Goal: Information Seeking & Learning: Learn about a topic

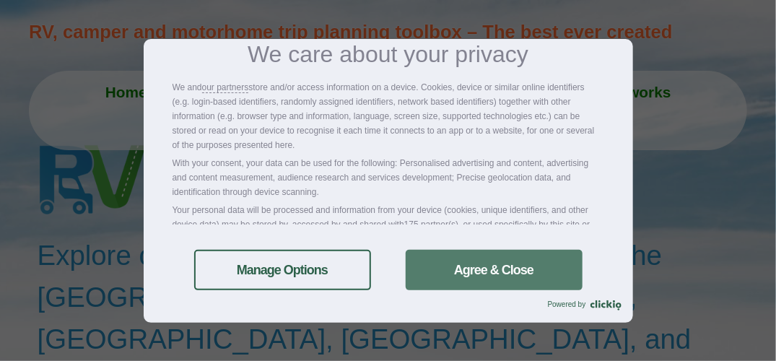
click at [526, 276] on link "Agree & Close" at bounding box center [494, 270] width 177 height 40
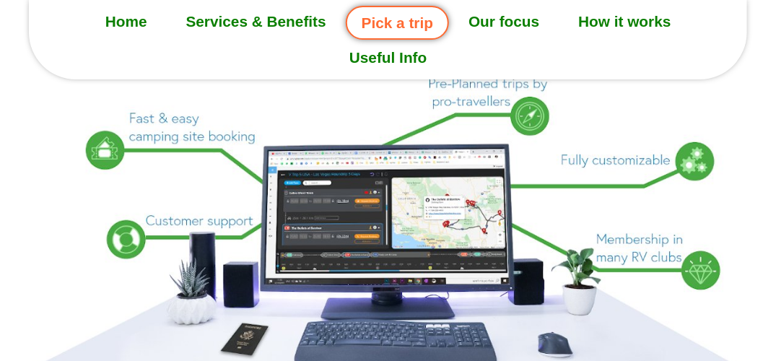
scroll to position [1671, 0]
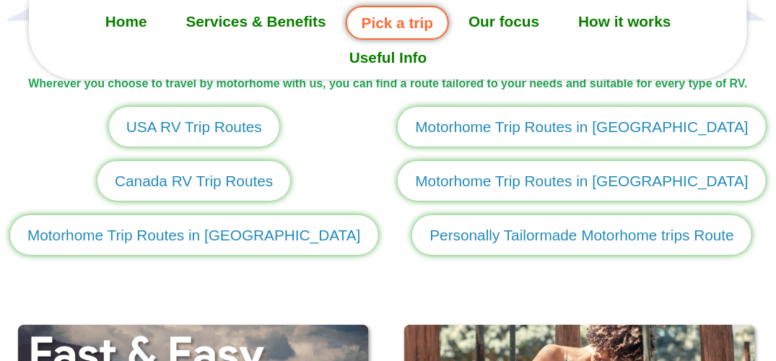
click at [204, 241] on span "Motorhome Trip Routes in [GEOGRAPHIC_DATA]" at bounding box center [194, 235] width 334 height 22
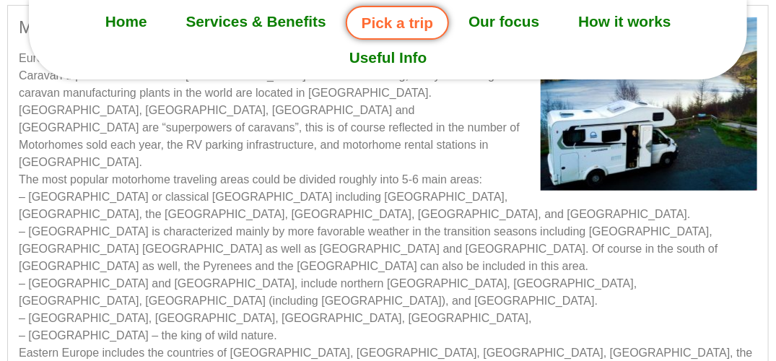
scroll to position [433, 0]
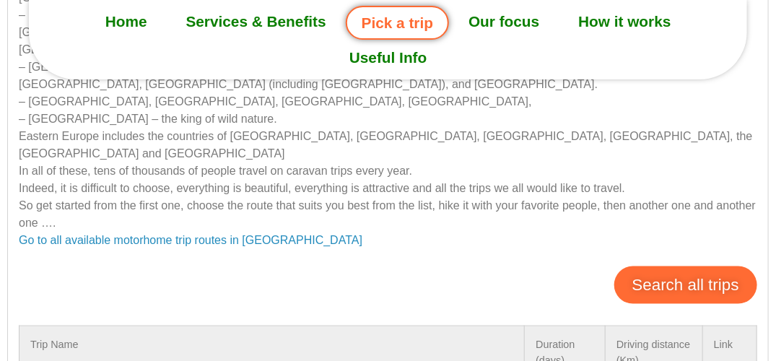
click at [705, 266] on link "Search all trips" at bounding box center [686, 285] width 143 height 38
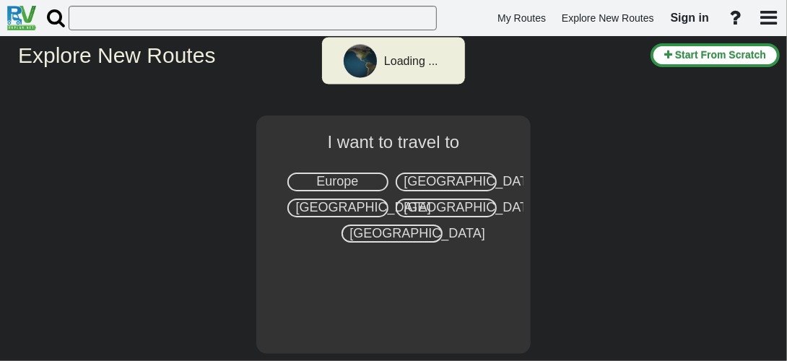
select select "number:1"
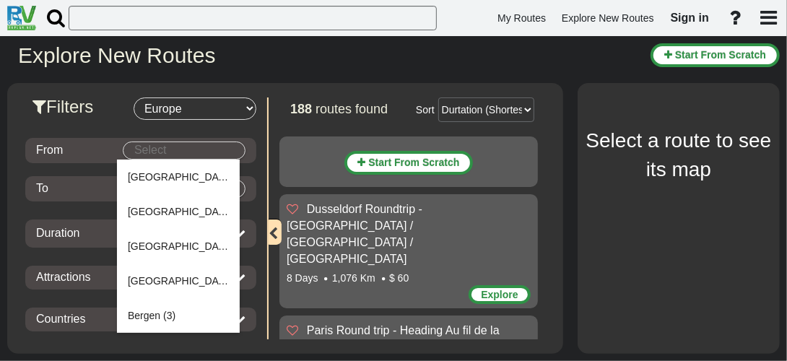
click at [230, 152] on body "My Routes Explore New Routes Sign in ×" at bounding box center [393, 180] width 787 height 361
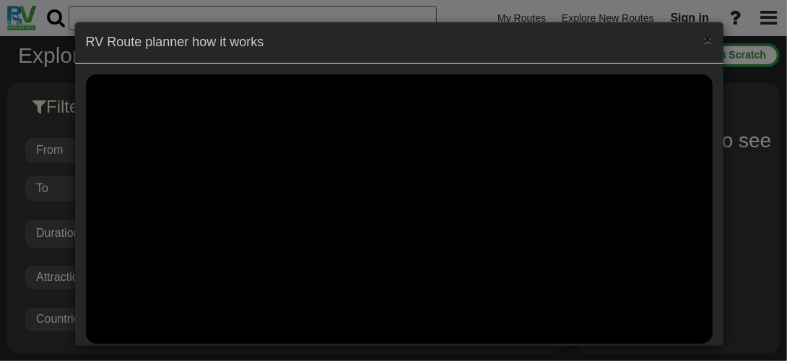
click at [703, 41] on span "×" at bounding box center [707, 39] width 9 height 17
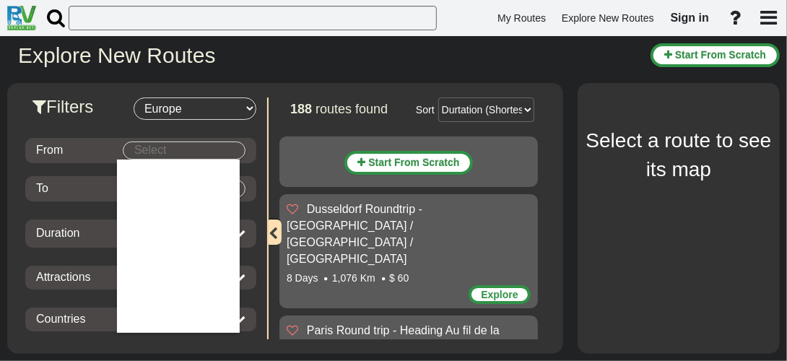
click at [168, 146] on body "My Routes Explore New Routes Sign in ×" at bounding box center [393, 180] width 787 height 361
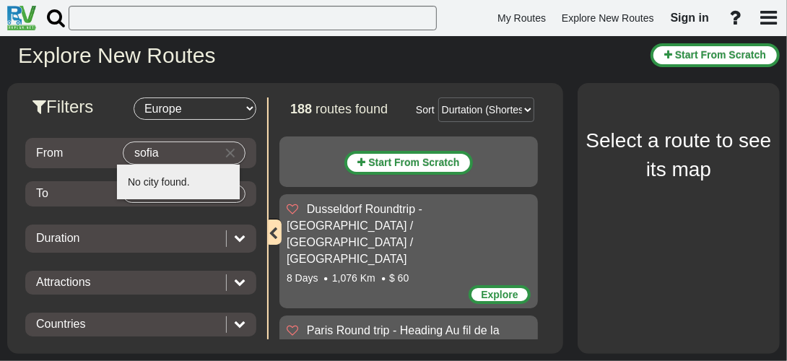
type input "sofia"
click at [178, 199] on body "My Routes Explore New Routes Sign in ×" at bounding box center [393, 180] width 787 height 361
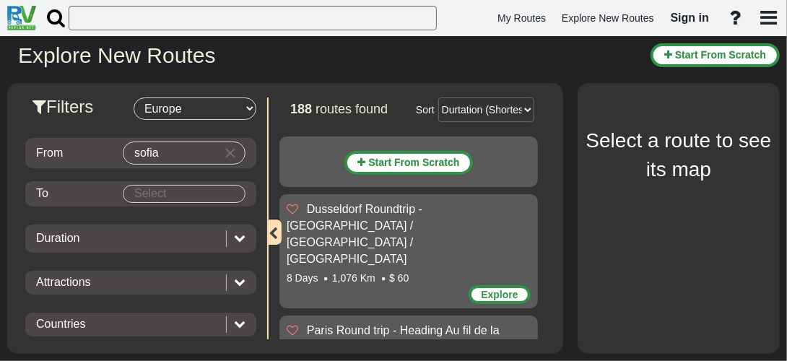
click at [146, 196] on body "My Routes Explore New Routes Sign in ×" at bounding box center [393, 180] width 787 height 361
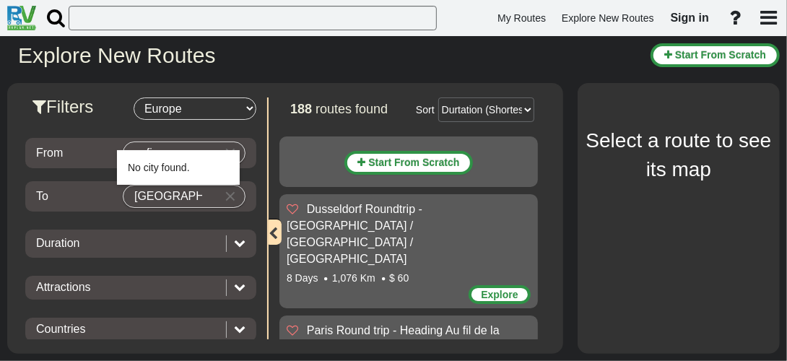
type input "karlsruhe"
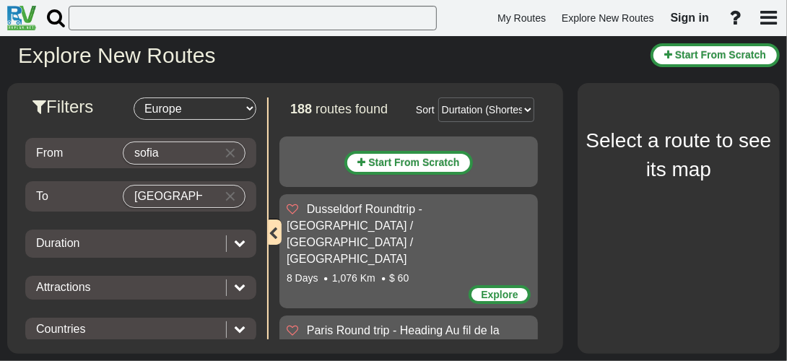
click at [199, 248] on div "Duration" at bounding box center [127, 243] width 183 height 17
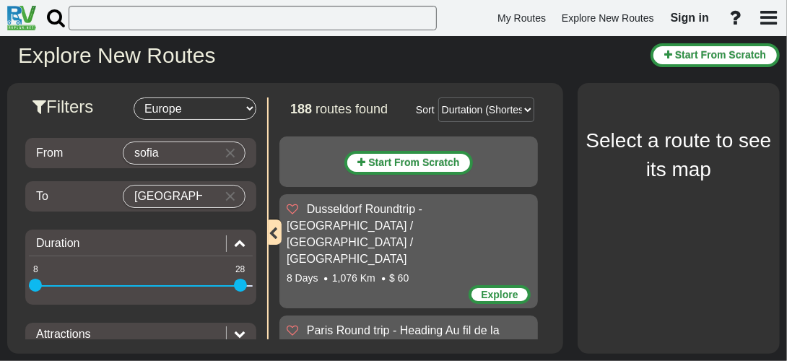
click at [206, 236] on div "Duration" at bounding box center [127, 243] width 183 height 17
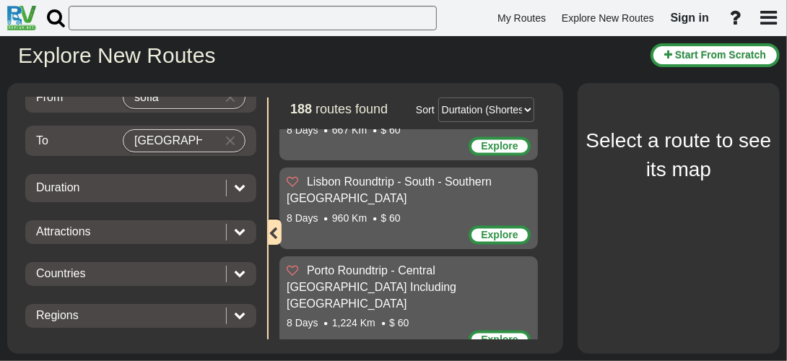
scroll to position [1878, 0]
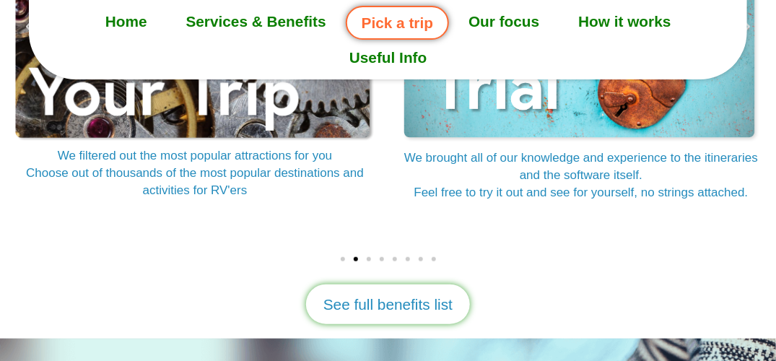
scroll to position [1888, 0]
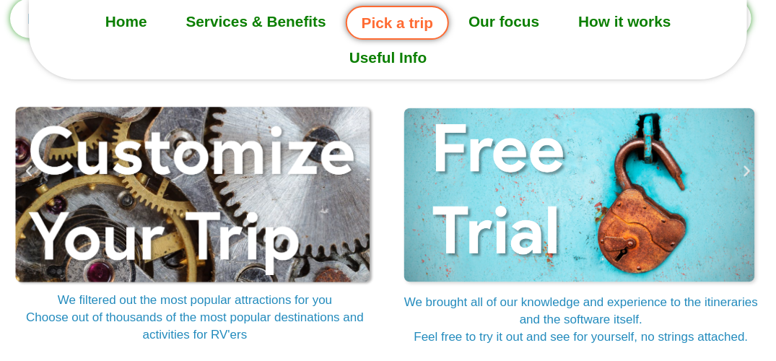
click at [252, 161] on img "2 / 8" at bounding box center [194, 196] width 361 height 182
click at [152, 243] on img "2 / 8" at bounding box center [195, 196] width 361 height 182
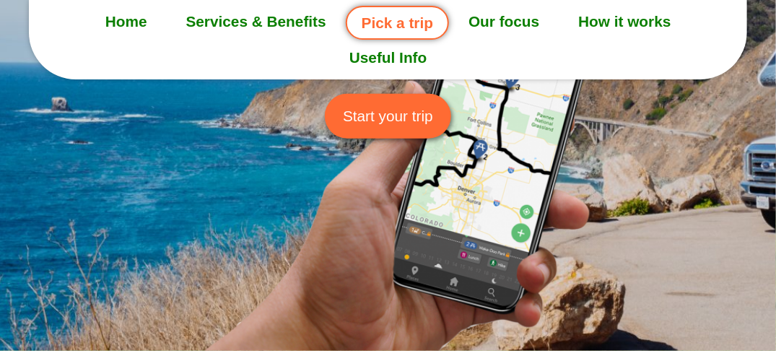
scroll to position [82, 0]
